Goal: Transaction & Acquisition: Purchase product/service

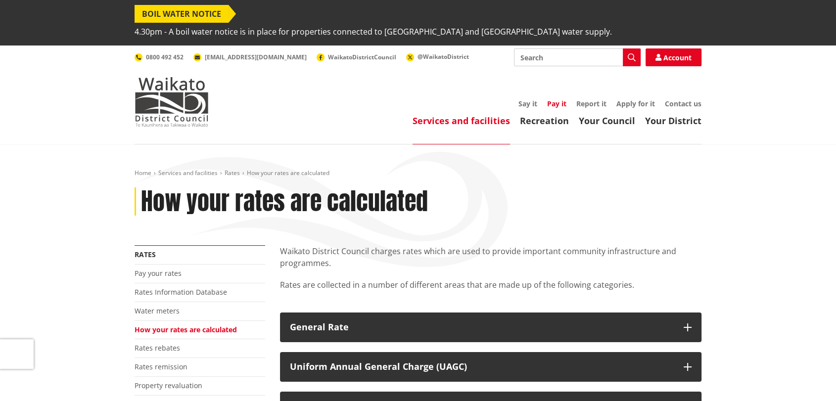
click at [554, 99] on link "Pay it" at bounding box center [556, 103] width 19 height 9
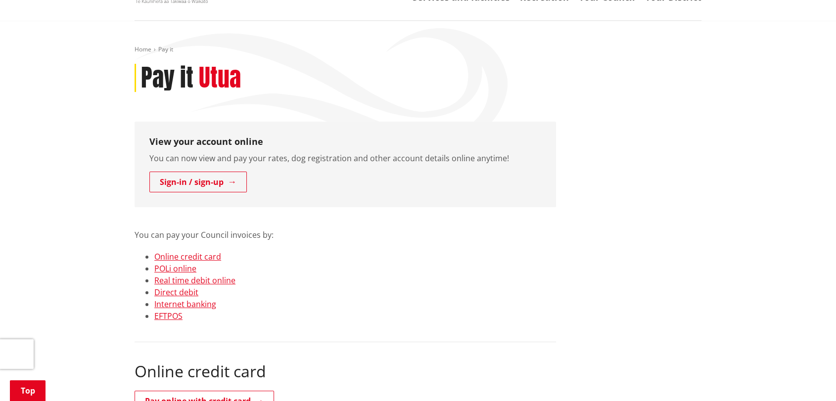
scroll to position [181, 0]
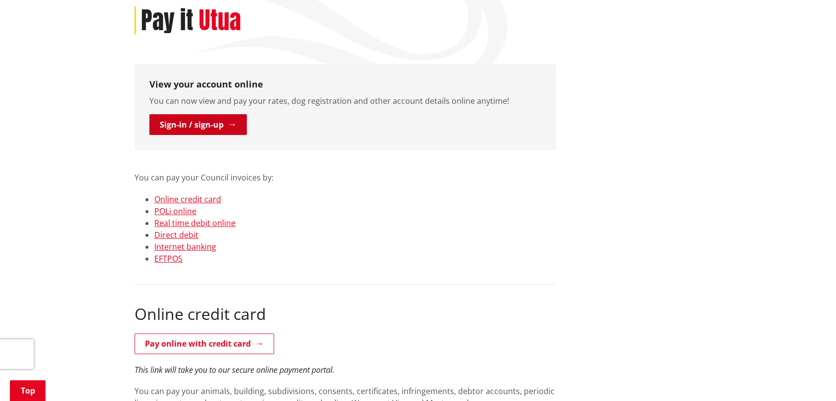
click at [209, 114] on link "Sign-in / sign-up" at bounding box center [197, 124] width 97 height 21
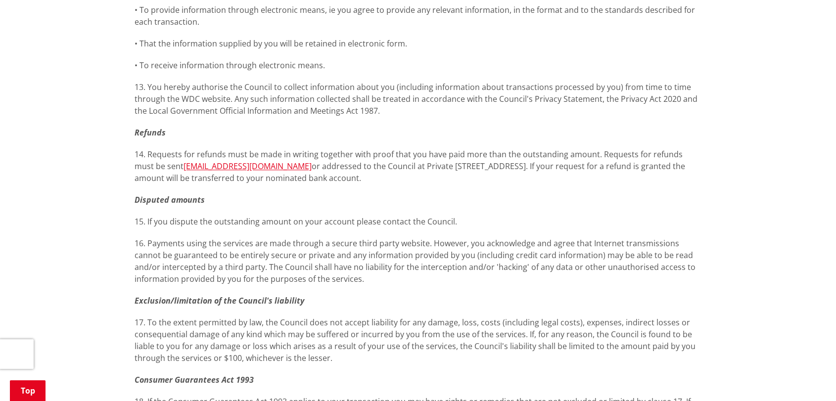
scroll to position [976, 0]
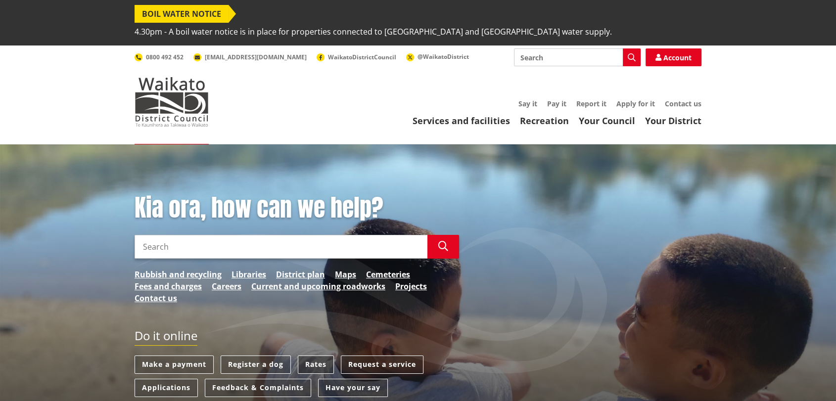
click at [309, 355] on link "Rates" at bounding box center [316, 364] width 36 height 18
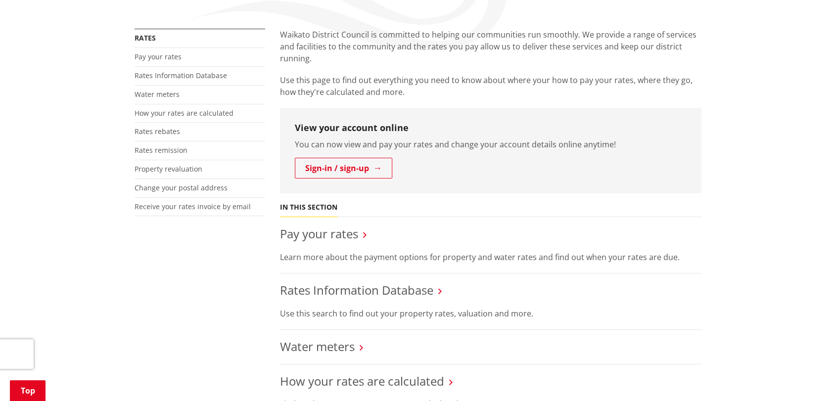
scroll to position [212, 0]
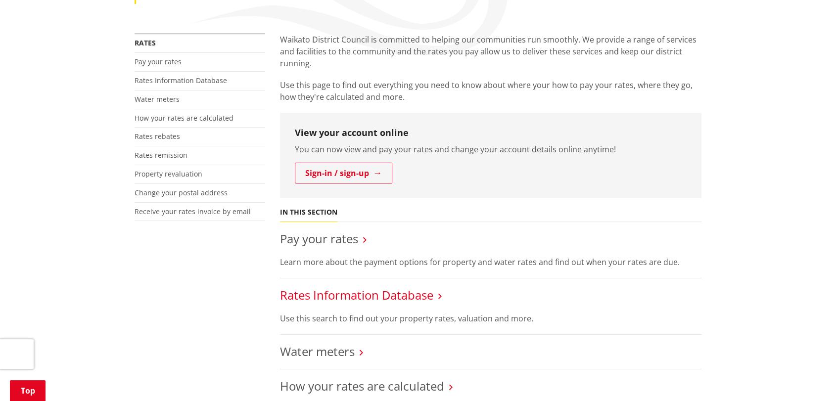
click at [399, 287] on link "Rates Information Database" at bounding box center [356, 295] width 153 height 16
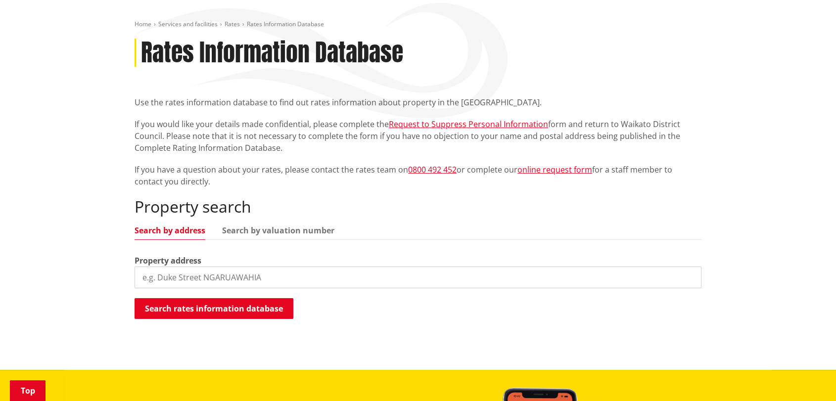
scroll to position [150, 0]
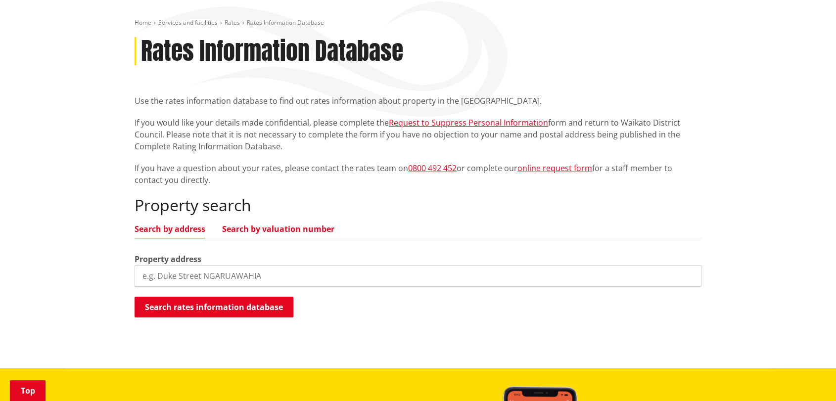
click at [288, 225] on link "Search by valuation number" at bounding box center [278, 229] width 112 height 8
click at [273, 265] on input "search" at bounding box center [417, 276] width 567 height 22
click at [152, 225] on link "Search by address" at bounding box center [169, 229] width 71 height 8
click at [288, 265] on input "search" at bounding box center [417, 276] width 567 height 22
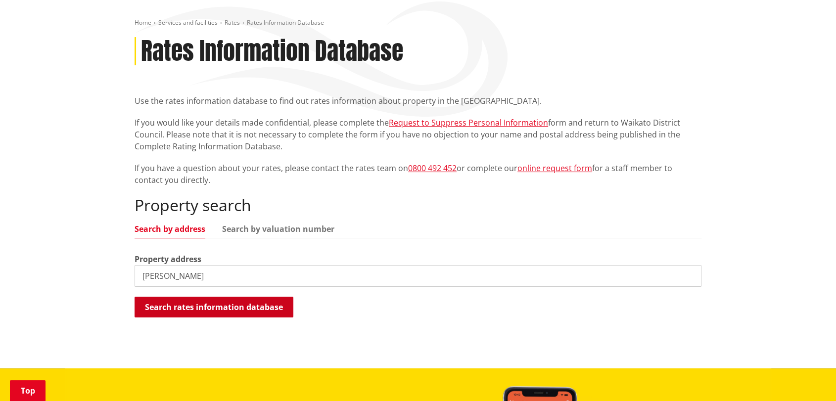
click at [209, 297] on button "Search rates information database" at bounding box center [213, 307] width 159 height 21
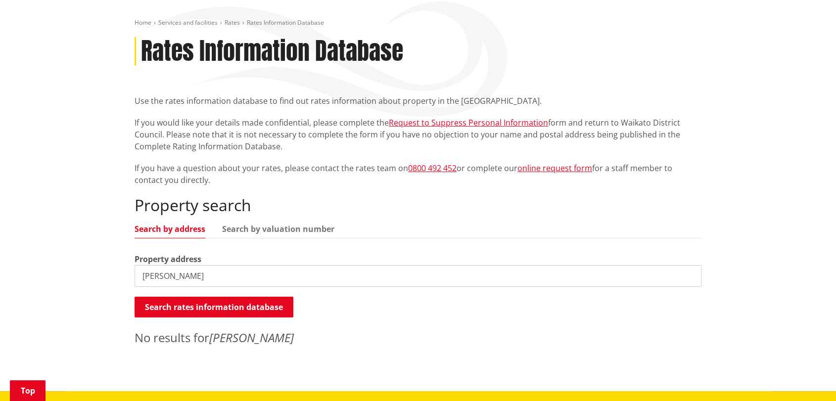
drag, startPoint x: 191, startPoint y: 257, endPoint x: 63, endPoint y: 260, distance: 128.1
click at [63, 260] on div "Home Services and facilities Rates Rates Information Database Rates Information…" at bounding box center [418, 192] width 836 height 397
type input "savage"
click at [161, 297] on button "Search rates information database" at bounding box center [213, 307] width 159 height 21
drag, startPoint x: 181, startPoint y: 261, endPoint x: 41, endPoint y: 261, distance: 140.4
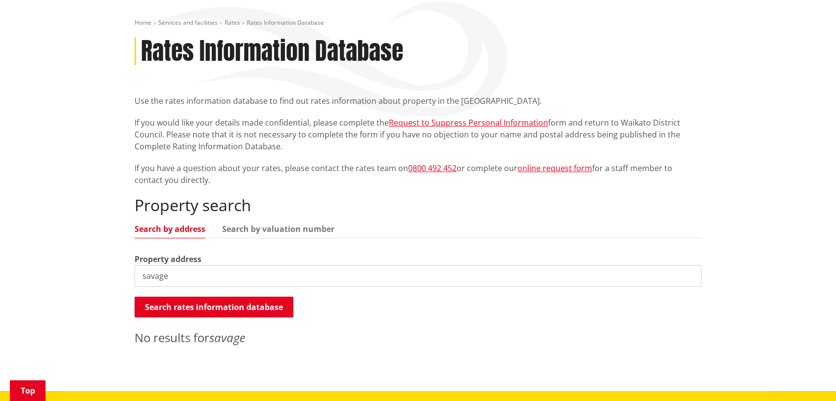
click at [41, 261] on div "Home Services and facilities Rates Rates Information Database Rates Information…" at bounding box center [418, 192] width 836 height 397
click at [455, 265] on input "savage" at bounding box center [417, 276] width 567 height 22
click at [691, 265] on input "savage" at bounding box center [417, 276] width 567 height 22
click at [212, 265] on input "search" at bounding box center [417, 276] width 567 height 22
click at [202, 297] on button "Search rates information database" at bounding box center [213, 307] width 159 height 21
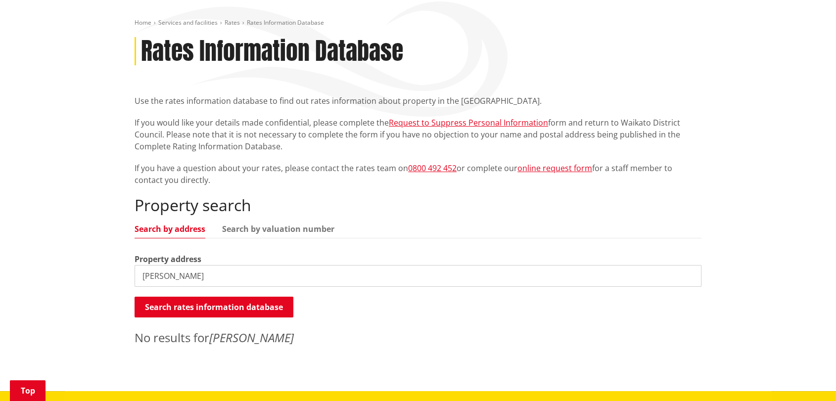
drag, startPoint x: 201, startPoint y: 256, endPoint x: 44, endPoint y: 279, distance: 158.5
click at [44, 279] on div "Home Services and facilities Rates Rates Information Database Rates Information…" at bounding box center [418, 192] width 836 height 397
type input "waihi"
drag, startPoint x: 246, startPoint y: 259, endPoint x: 372, endPoint y: 263, distance: 125.6
click at [260, 265] on input "waihi" at bounding box center [417, 276] width 567 height 22
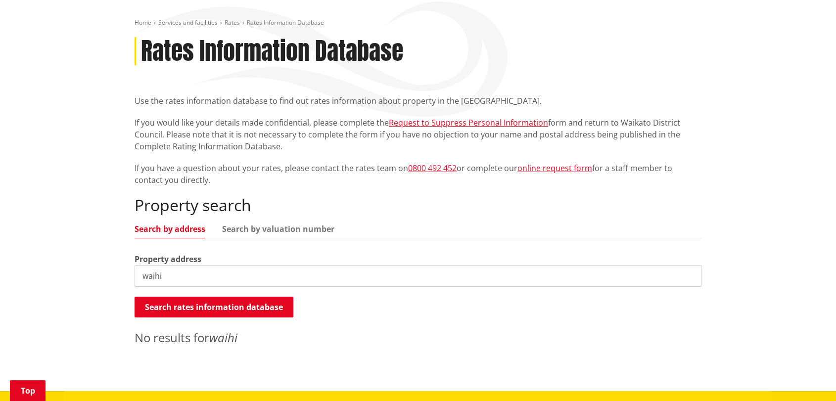
click at [692, 265] on input "waihi" at bounding box center [417, 276] width 567 height 22
click at [688, 265] on input "waihi" at bounding box center [417, 276] width 567 height 22
click at [284, 265] on input "search" at bounding box center [417, 276] width 567 height 22
type input "symonds street WAIHI"
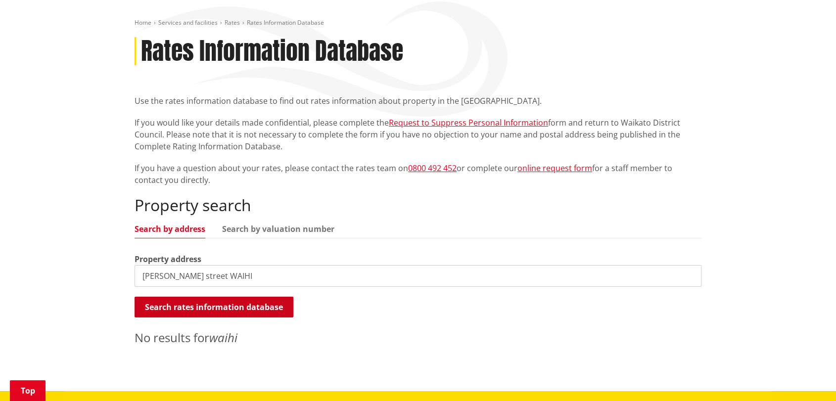
click at [216, 297] on button "Search rates information database" at bounding box center [213, 307] width 159 height 21
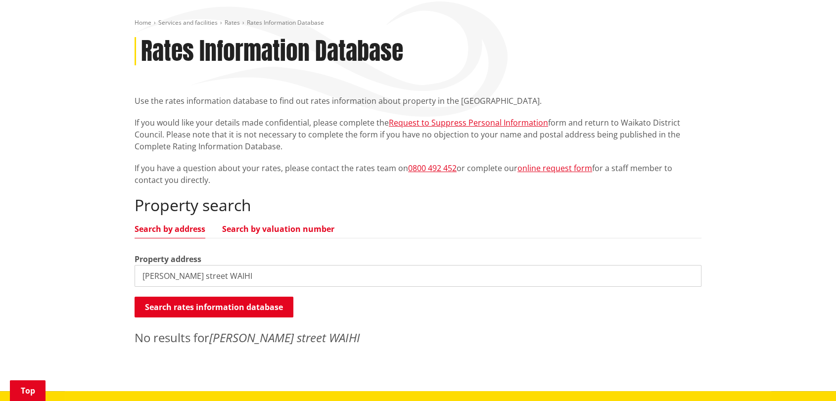
click at [247, 225] on link "Search by valuation number" at bounding box center [278, 229] width 112 height 8
click at [243, 265] on input "symonds street WAIHI" at bounding box center [417, 276] width 567 height 22
click at [692, 265] on input "symonds street WAIHI" at bounding box center [417, 276] width 567 height 22
click at [690, 265] on input "symonds street WAIHI" at bounding box center [417, 276] width 567 height 22
click at [185, 225] on link "Search by address" at bounding box center [169, 229] width 71 height 8
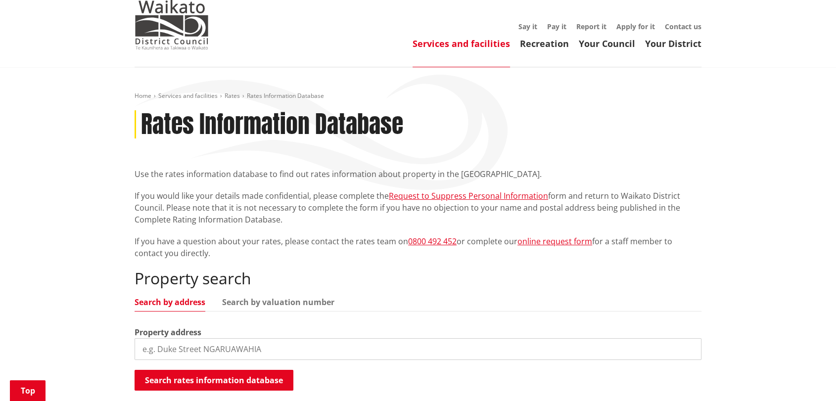
scroll to position [0, 0]
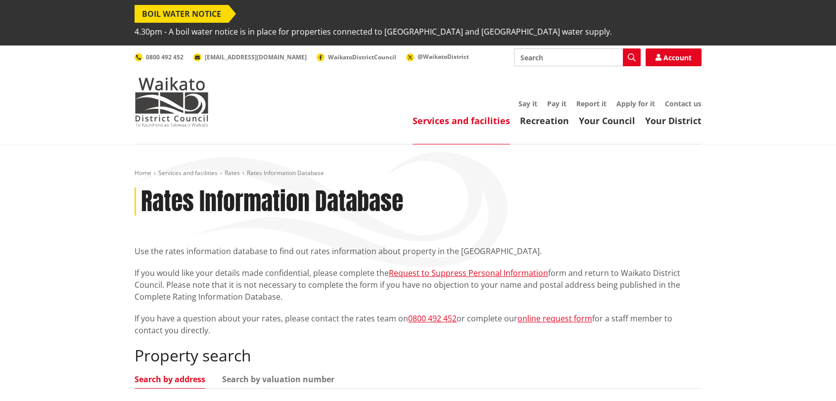
click at [753, 218] on div "Home Services and facilities Rates Rates Information Database Rates Information…" at bounding box center [418, 342] width 836 height 397
click at [183, 96] on img at bounding box center [171, 101] width 74 height 49
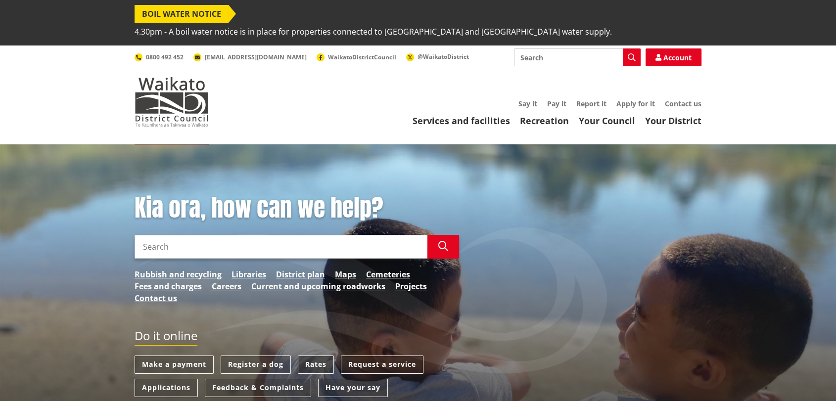
click at [316, 355] on link "Rates" at bounding box center [316, 364] width 36 height 18
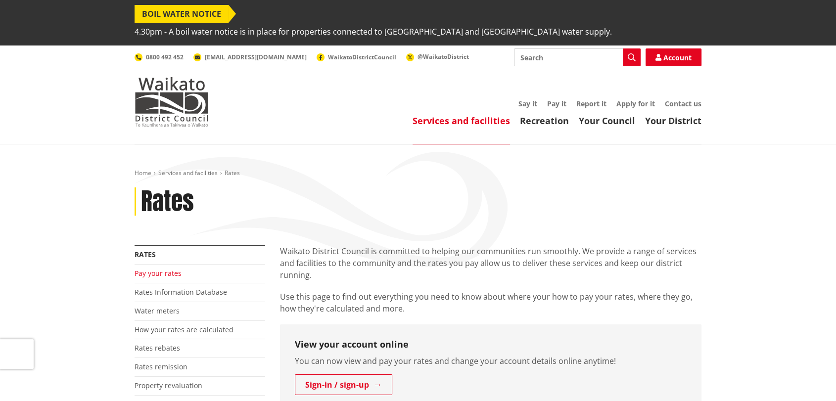
click at [162, 268] on link "Pay your rates" at bounding box center [157, 272] width 47 height 9
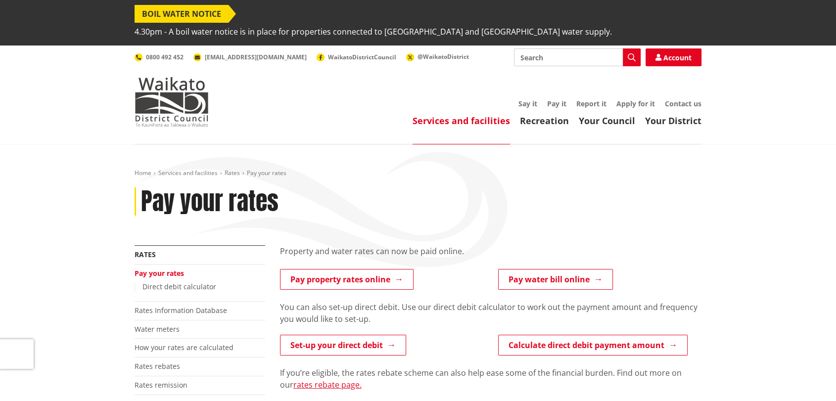
scroll to position [112, 0]
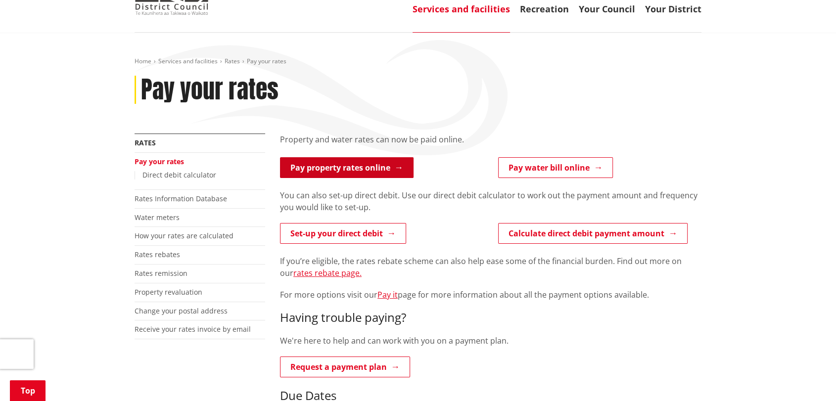
click at [354, 157] on link "Pay property rates online" at bounding box center [346, 167] width 133 height 21
